Goal: Task Accomplishment & Management: Use online tool/utility

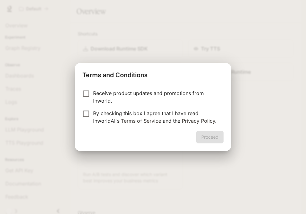
click at [130, 112] on p "By checking this box I agree that I have read InworldAI's Terms of Service and …" at bounding box center [155, 116] width 125 height 15
click at [177, 111] on p "By checking this box I agree that I have read InworldAI's Terms of Service and …" at bounding box center [155, 116] width 125 height 15
click at [202, 134] on button "Proceed" at bounding box center [209, 137] width 27 height 13
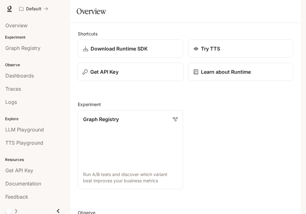
click at [128, 81] on button "Get API Key" at bounding box center [130, 72] width 106 height 19
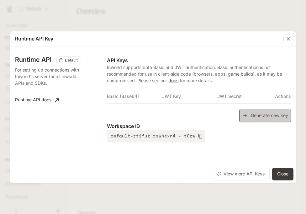
click at [254, 114] on button "Generate new key" at bounding box center [265, 115] width 52 height 13
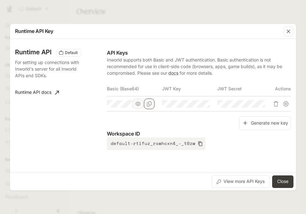
click at [154, 105] on button "Copy Basic (Base64)" at bounding box center [149, 103] width 11 height 11
click at [288, 183] on button "Close" at bounding box center [282, 181] width 21 height 13
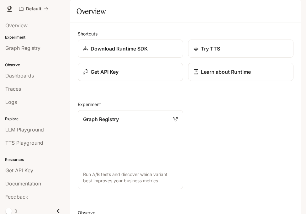
click at [292, 8] on icon "button" at bounding box center [292, 8] width 3 height 3
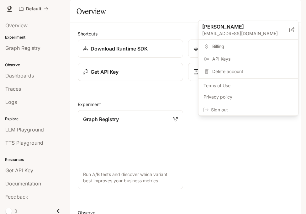
click at [273, 113] on span "Sign out" at bounding box center [252, 110] width 82 height 6
